Goal: Navigation & Orientation: Understand site structure

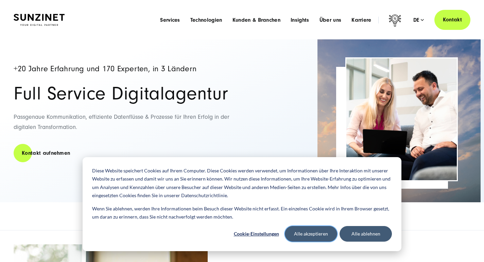
click at [312, 232] on button "Alle akzeptieren" at bounding box center [311, 234] width 52 height 16
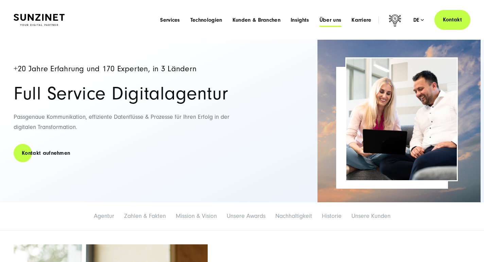
click at [330, 20] on span "Über uns" at bounding box center [330, 20] width 22 height 7
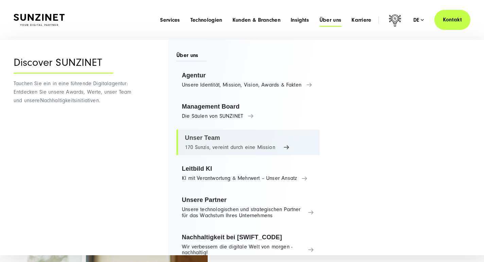
click at [266, 151] on link "Unser Team 170 Sunzis, vereint durch eine Mission" at bounding box center [247, 143] width 143 height 26
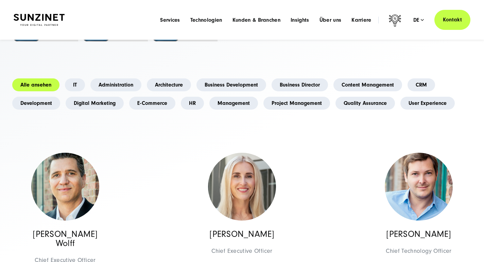
scroll to position [103, 0]
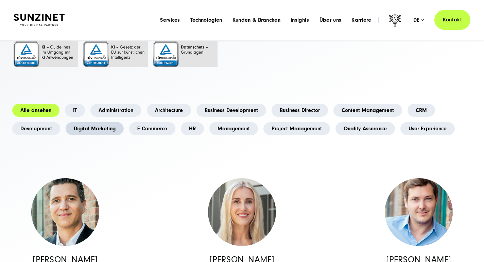
click at [95, 134] on link "Digital Marketing" at bounding box center [95, 128] width 58 height 13
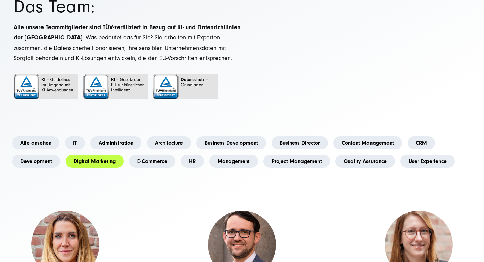
scroll to position [72, 0]
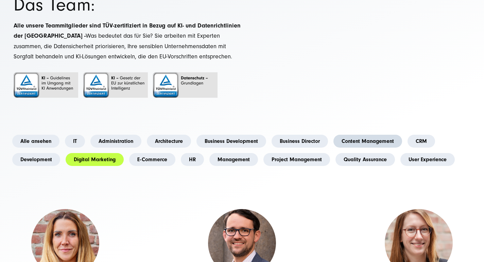
click at [362, 144] on link "Content Management" at bounding box center [367, 141] width 69 height 13
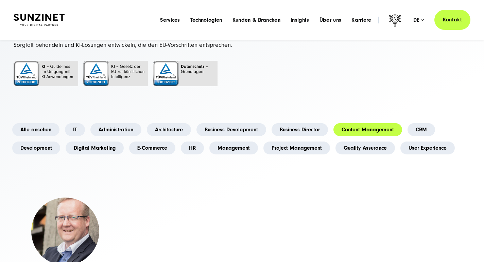
scroll to position [75, 0]
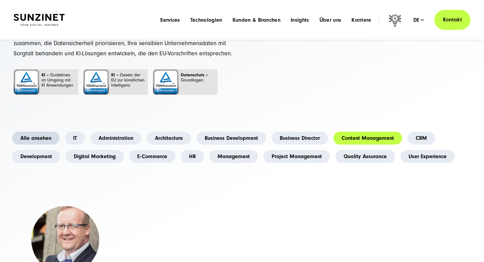
click at [36, 140] on link "Alle ansehen" at bounding box center [35, 138] width 47 height 13
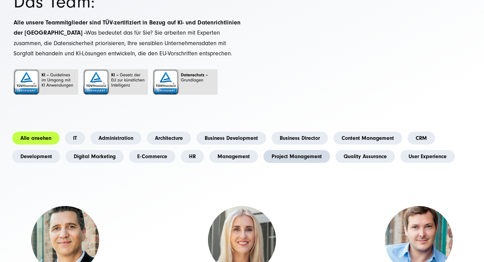
scroll to position [3672, 0]
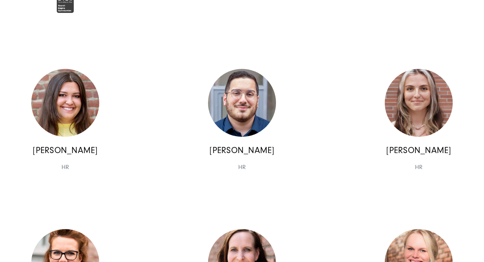
click at [339, 146] on div "[PERSON_NAME] HR HR HR [PERSON_NAME] HR" at bounding box center [418, 125] width 177 height 128
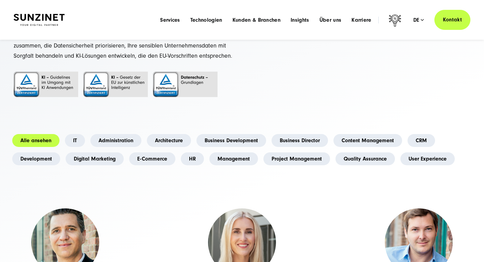
scroll to position [0, 0]
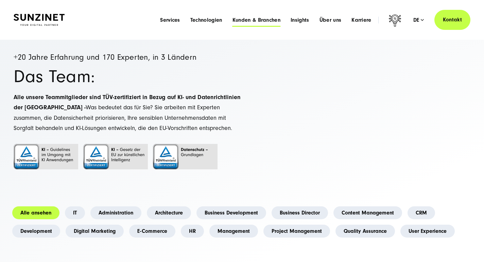
click at [268, 21] on span "Kunden & Branchen" at bounding box center [256, 20] width 48 height 7
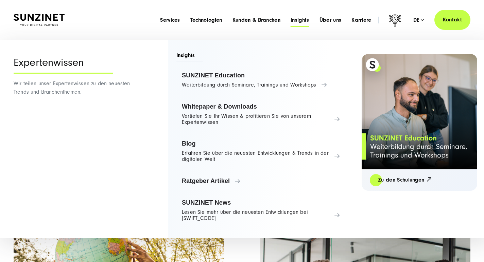
click at [296, 21] on span "Insights" at bounding box center [300, 20] width 19 height 7
